Goal: Task Accomplishment & Management: Manage account settings

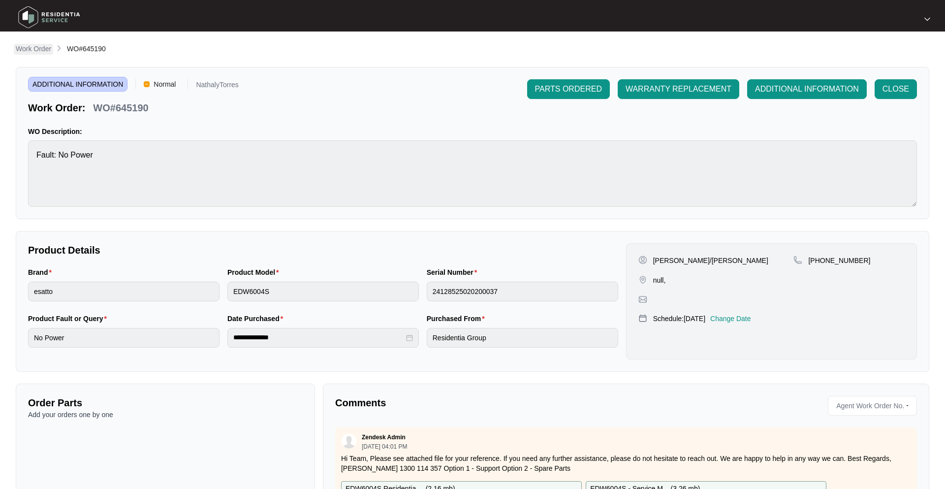
click at [38, 52] on p "Work Order" at bounding box center [33, 49] width 35 height 10
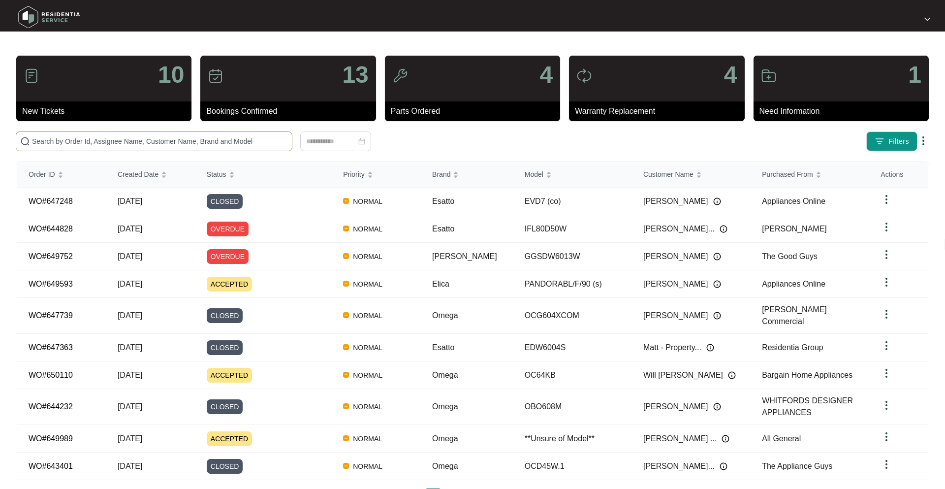
click at [95, 134] on span at bounding box center [154, 141] width 276 height 20
click at [95, 143] on input "text" at bounding box center [160, 141] width 256 height 11
paste input "636638"
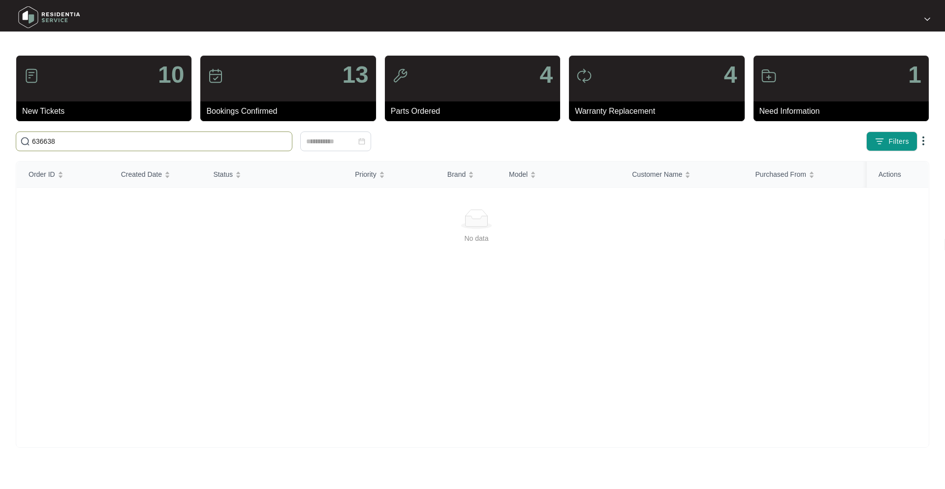
click at [96, 139] on input "636638" at bounding box center [160, 141] width 256 height 11
paste input "50110"
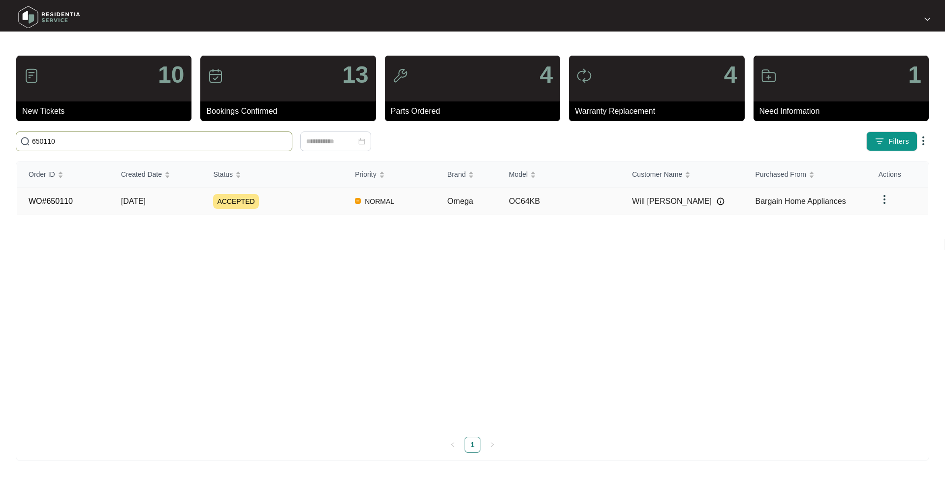
type input "650110"
click at [297, 195] on div "ACCEPTED" at bounding box center [278, 201] width 130 height 15
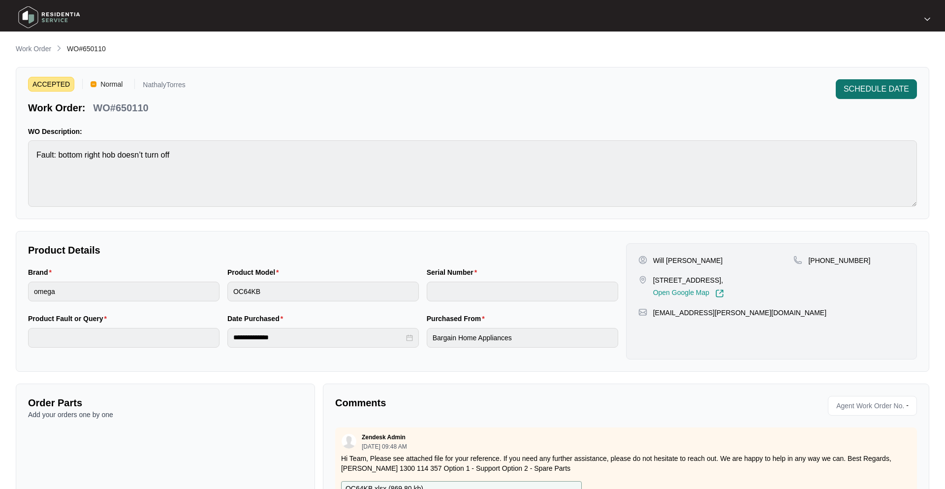
click at [883, 80] on button "SCHEDULE DATE" at bounding box center [875, 89] width 81 height 20
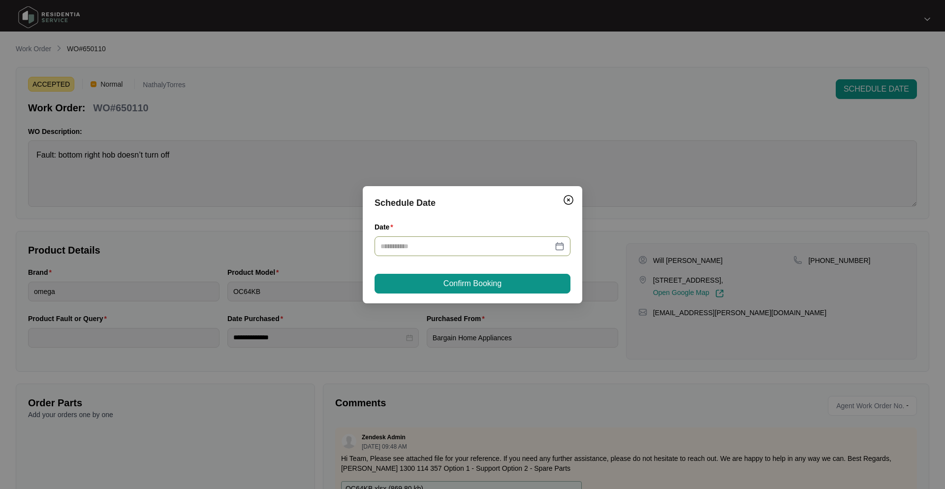
click at [559, 249] on div at bounding box center [472, 246] width 184 height 11
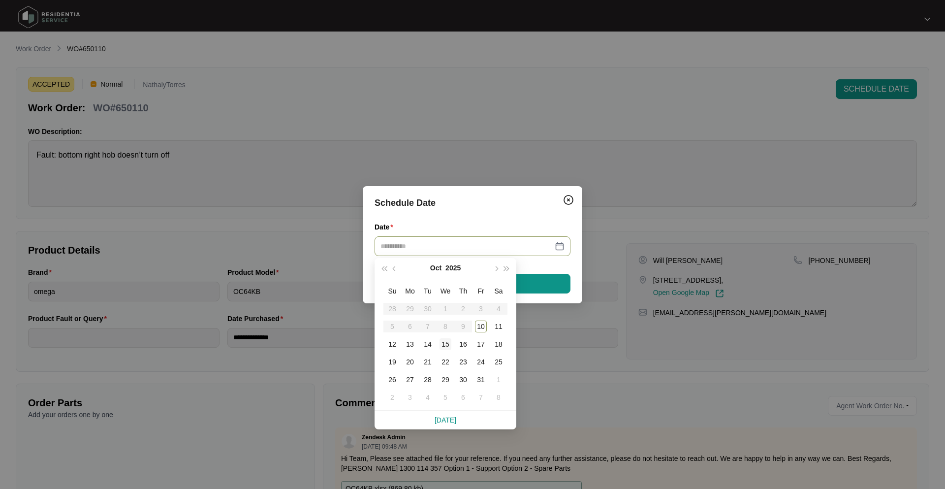
type input "**********"
click at [441, 342] on div "15" at bounding box center [445, 344] width 12 height 12
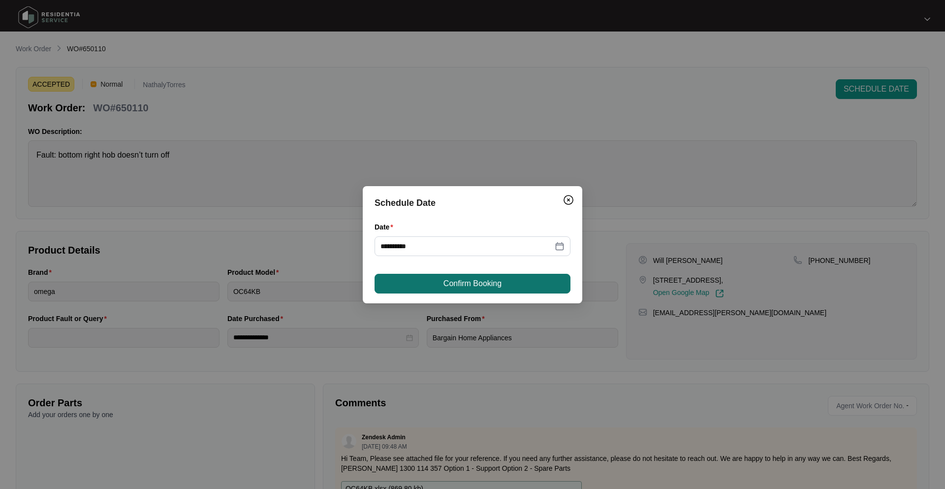
click at [472, 282] on span "Confirm Booking" at bounding box center [472, 283] width 58 height 12
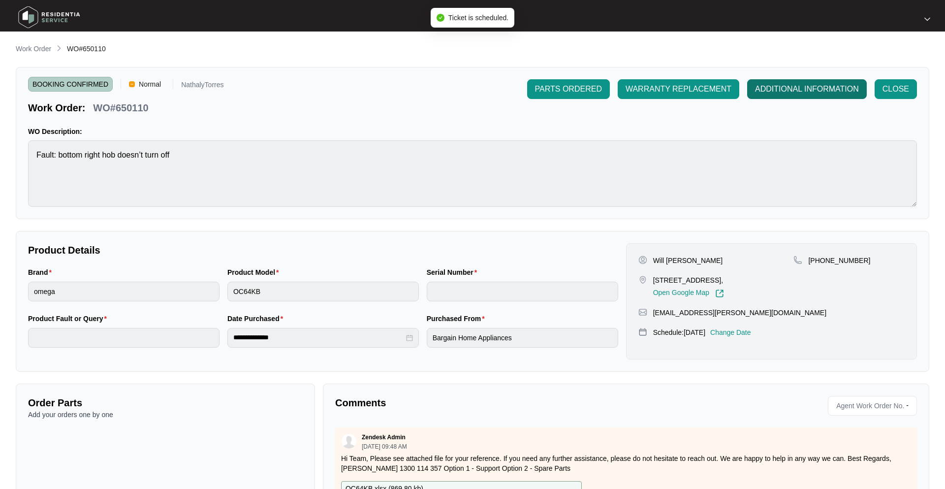
click at [800, 89] on span "ADDITIONAL INFORMATION" at bounding box center [807, 89] width 104 height 12
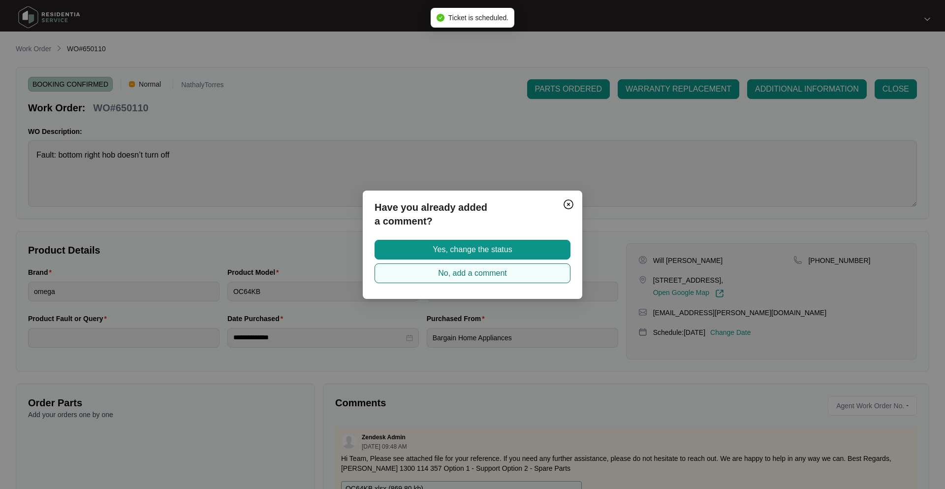
click at [479, 275] on span "No, add a comment" at bounding box center [472, 273] width 69 height 12
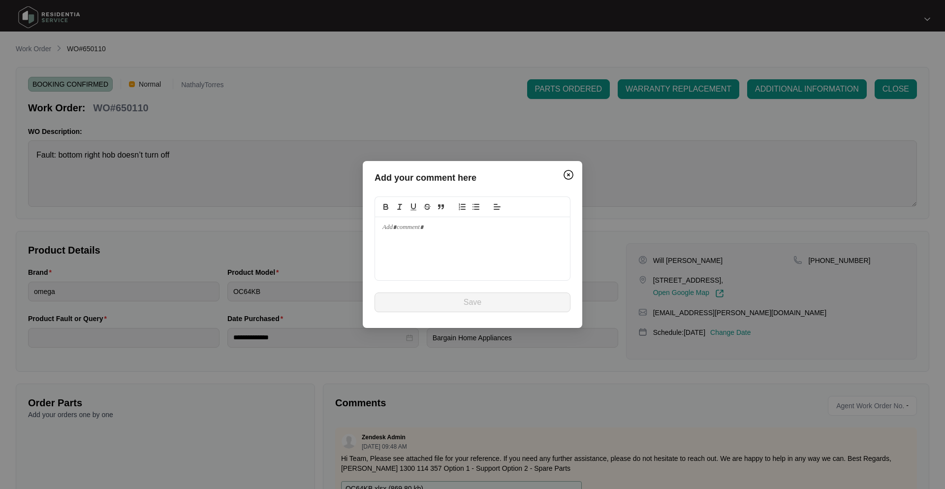
click at [421, 250] on div at bounding box center [472, 248] width 195 height 63
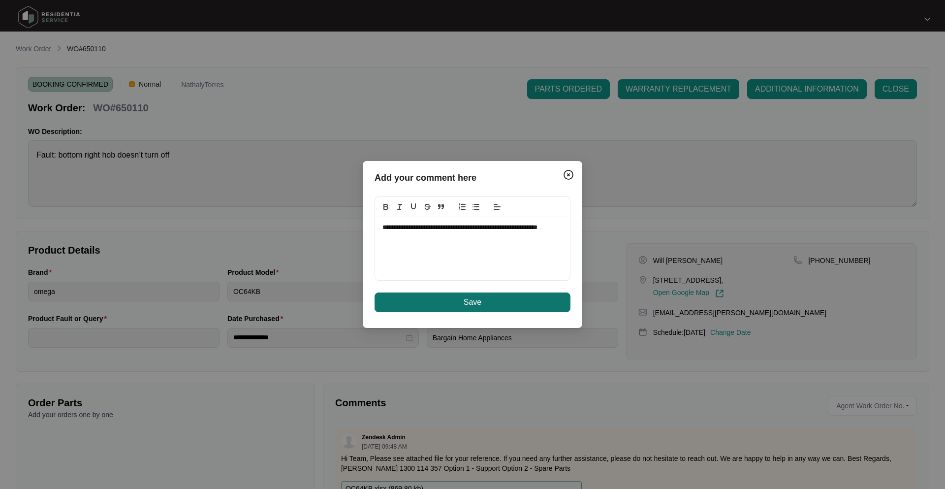
click at [439, 306] on button "Save" at bounding box center [472, 302] width 196 height 20
